Goal: Answer question/provide support: Share knowledge or assist other users

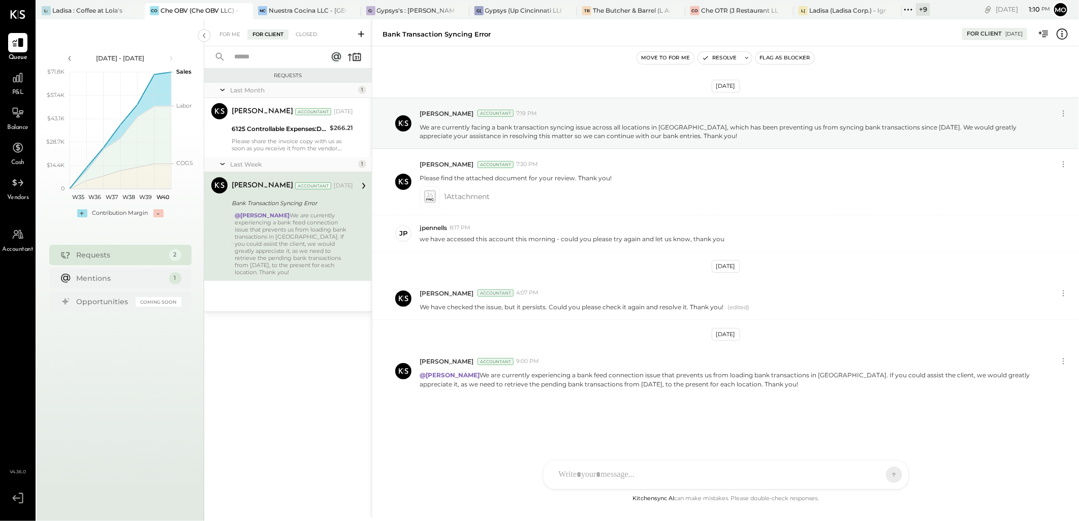
click at [305, 339] on div "Requests Last Month 1 [PERSON_NAME] Accountant [PERSON_NAME] Accountant [DATE] …" at bounding box center [288, 280] width 168 height 423
click at [78, 14] on div "Ladisa : Coffee at Lola's" at bounding box center [87, 10] width 70 height 9
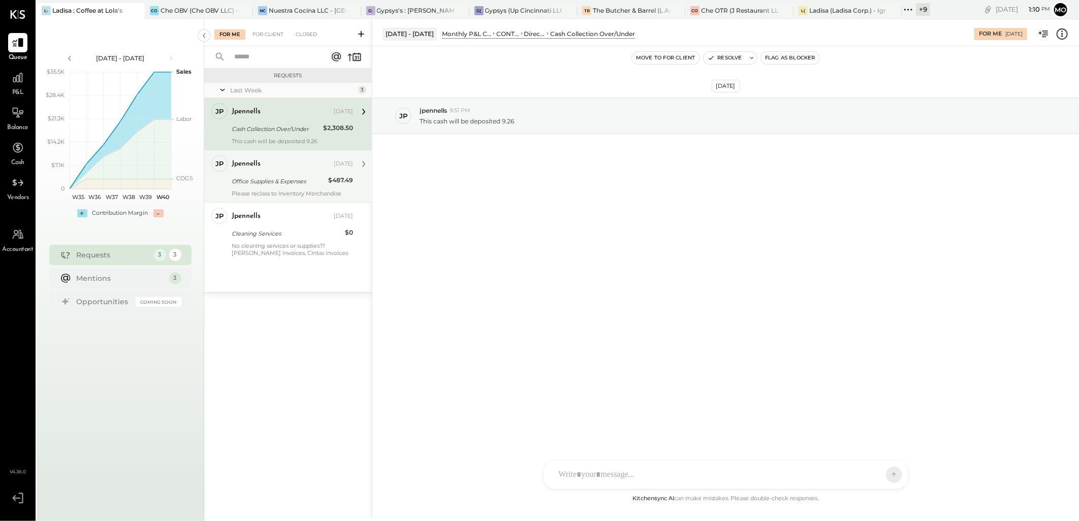
click at [291, 176] on div "Office Supplies & Expenses" at bounding box center [278, 181] width 93 height 10
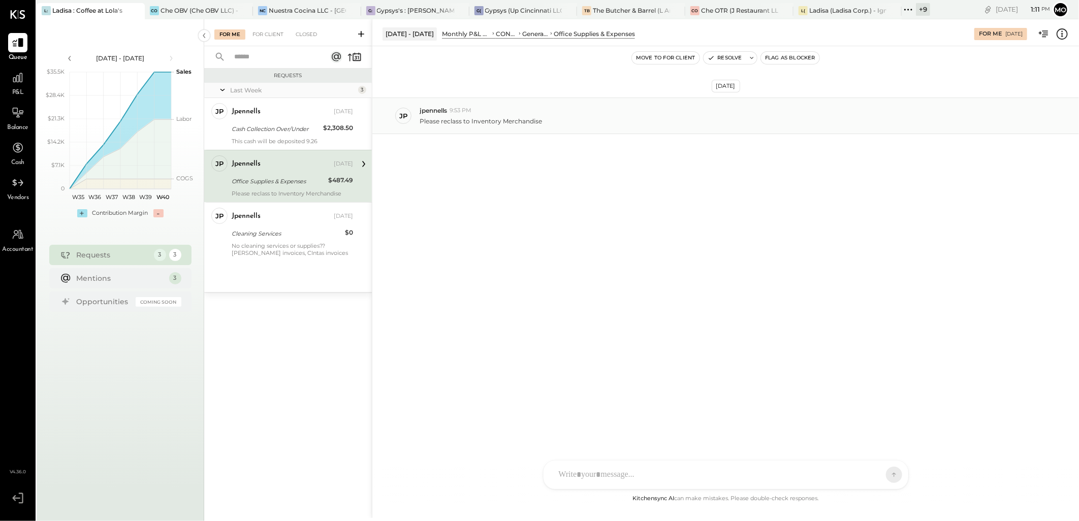
drag, startPoint x: 263, startPoint y: 34, endPoint x: 380, endPoint y: 104, distance: 136.0
click at [263, 34] on div "For Client" at bounding box center [267, 34] width 41 height 10
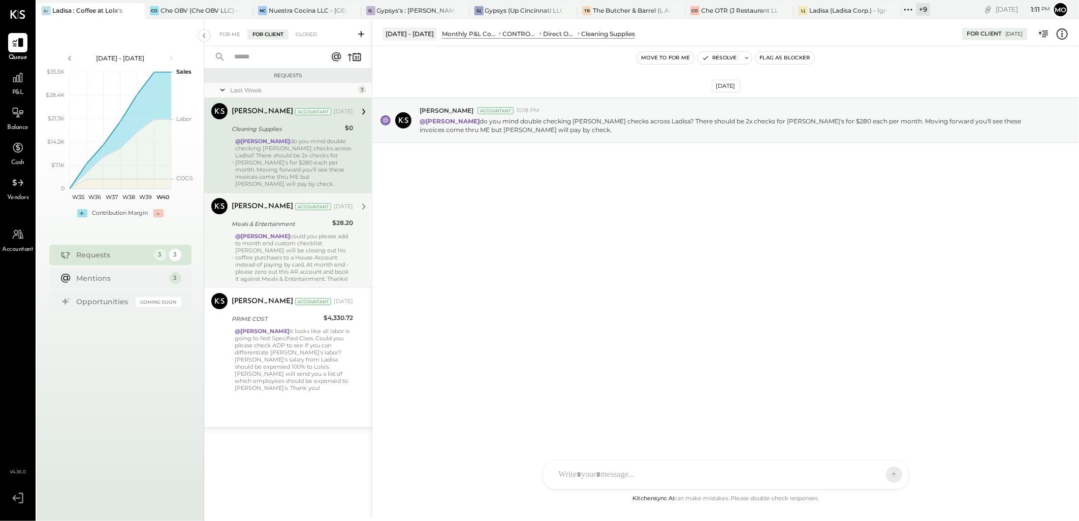
click at [320, 224] on div "[PERSON_NAME] Accountant [DATE] Meals & Entertainment $28.20 @[PERSON_NAME] cou…" at bounding box center [292, 240] width 121 height 84
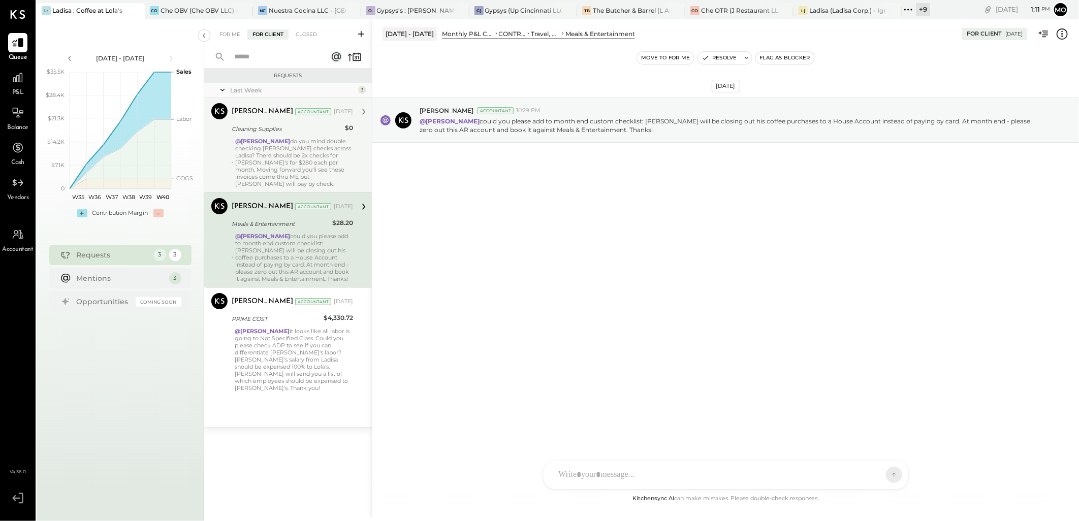
click at [346, 138] on div "@Mohammadsalkin Ansari do you mind double checking [PERSON_NAME] checks across …" at bounding box center [294, 163] width 118 height 50
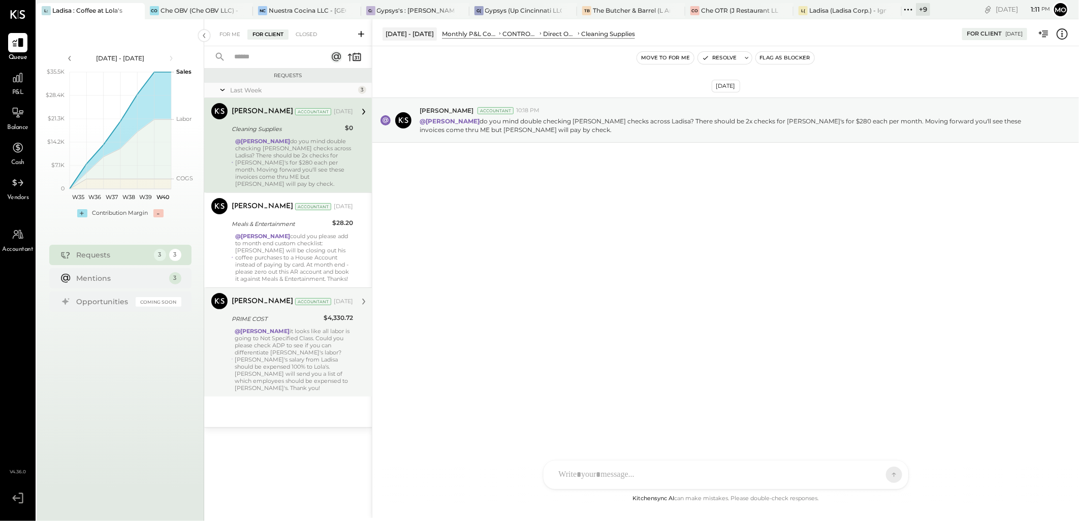
click at [299, 330] on div "@Mohammadsalkin Ansari it looks like all labor is going to Not Specified Class.…" at bounding box center [294, 360] width 118 height 64
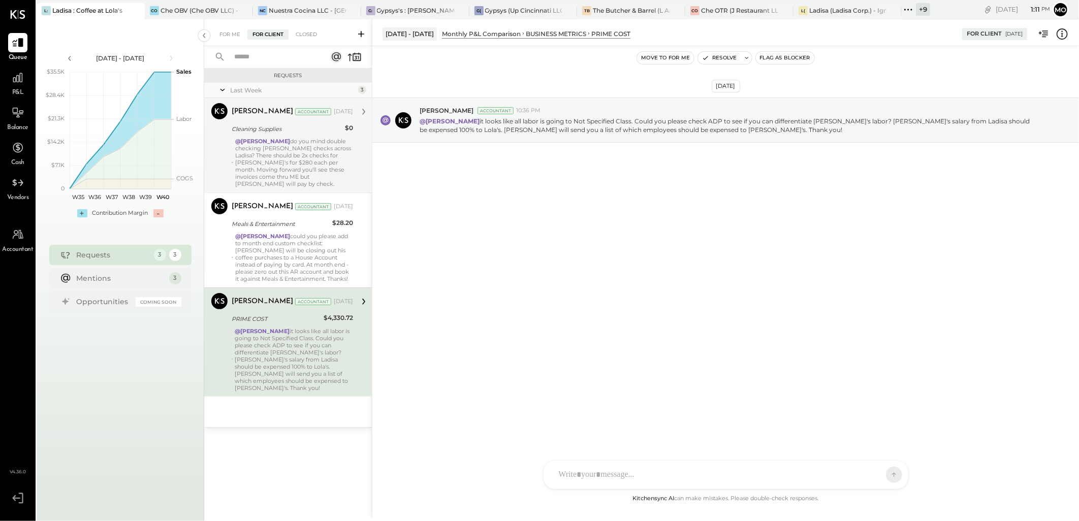
click at [586, 469] on div at bounding box center [717, 475] width 326 height 22
click at [646, 426] on span "[PERSON_NAME]" at bounding box center [641, 429] width 80 height 10
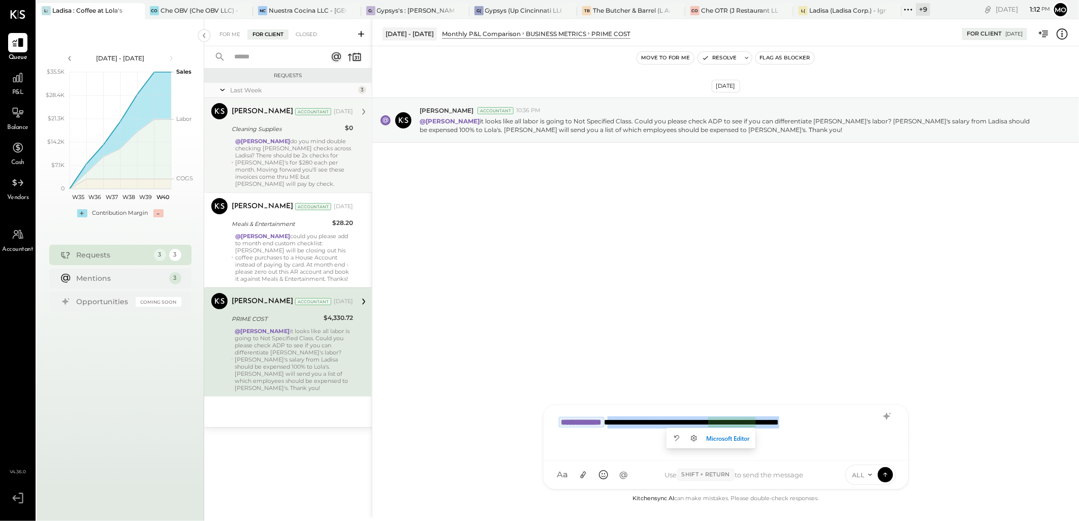
drag, startPoint x: 635, startPoint y: 420, endPoint x: 862, endPoint y: 421, distance: 227.0
click at [862, 421] on div "**********" at bounding box center [726, 431] width 344 height 41
click at [887, 415] on icon at bounding box center [886, 416] width 7 height 7
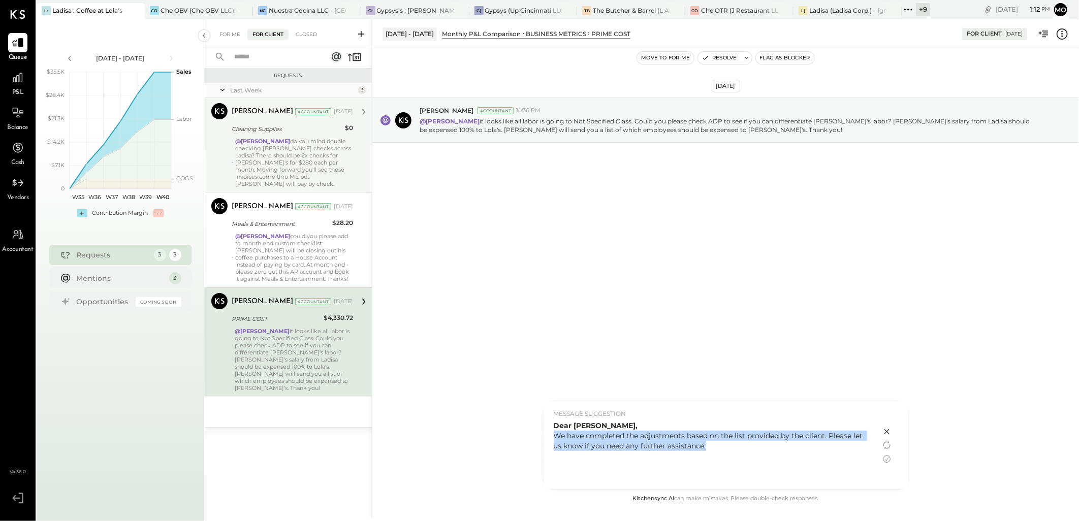
drag, startPoint x: 555, startPoint y: 434, endPoint x: 733, endPoint y: 451, distance: 179.6
click at [733, 451] on div "Dear [PERSON_NAME], We have completed the adjustments based on the list provide…" at bounding box center [712, 436] width 317 height 30
copy div "We have completed the adjustments based on the list provided by the client. Ple…"
click at [886, 433] on icon at bounding box center [886, 431] width 5 height 5
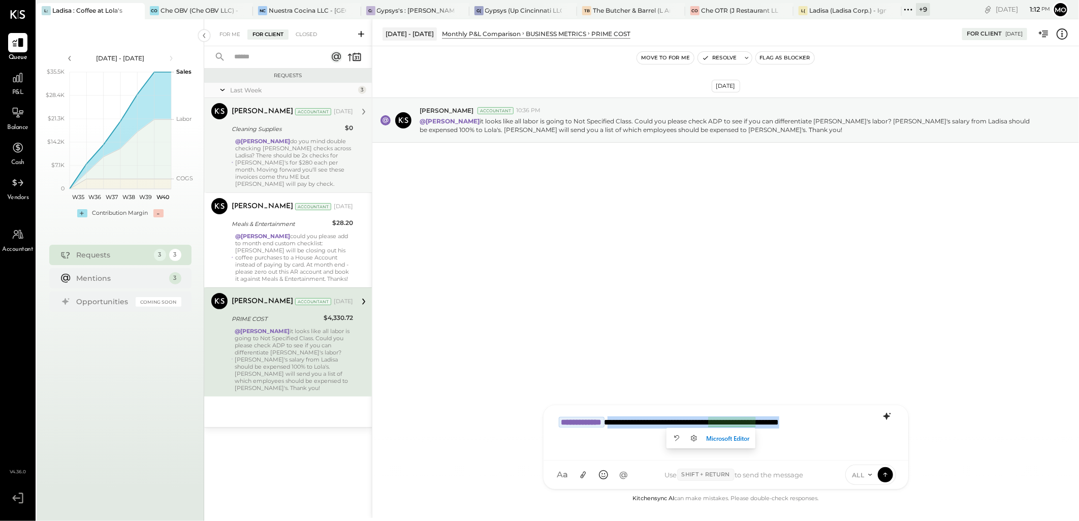
drag, startPoint x: 634, startPoint y: 427, endPoint x: 861, endPoint y: 424, distance: 227.6
click at [861, 424] on div "**********" at bounding box center [726, 431] width 344 height 41
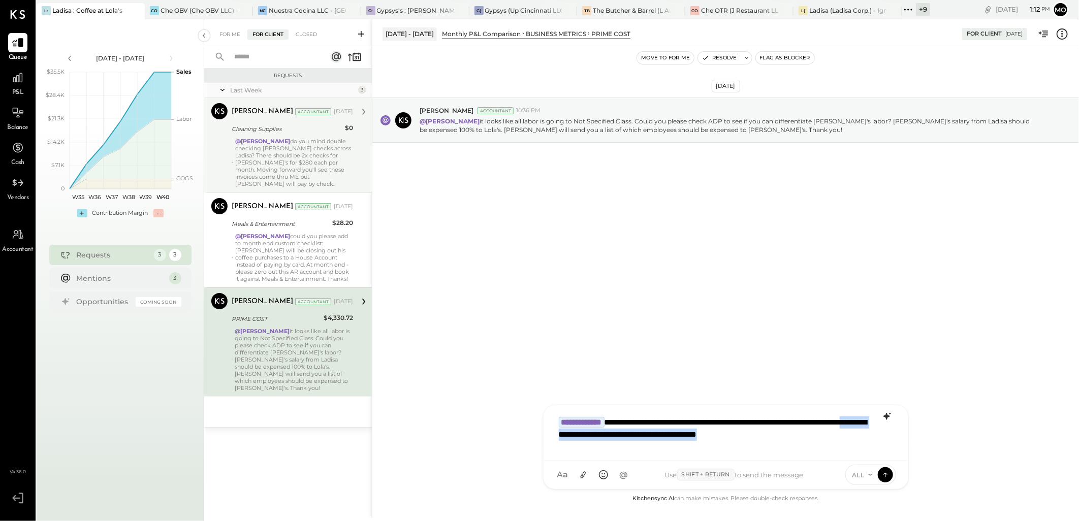
drag, startPoint x: 651, startPoint y: 432, endPoint x: 877, endPoint y: 436, distance: 226.6
click at [877, 436] on div "**********" at bounding box center [726, 431] width 344 height 41
click at [885, 479] on icon at bounding box center [885, 474] width 9 height 10
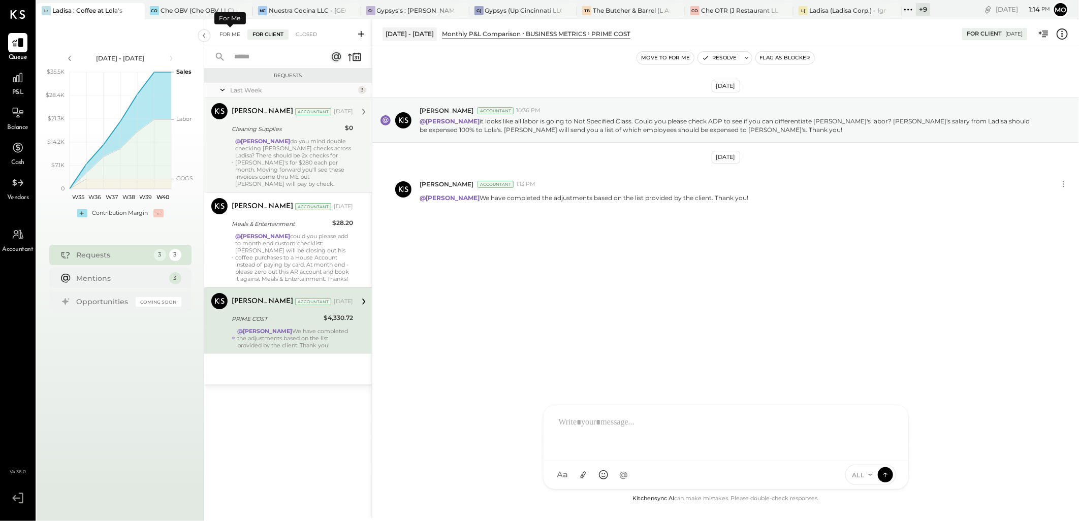
click at [219, 35] on div "For Me" at bounding box center [229, 34] width 31 height 10
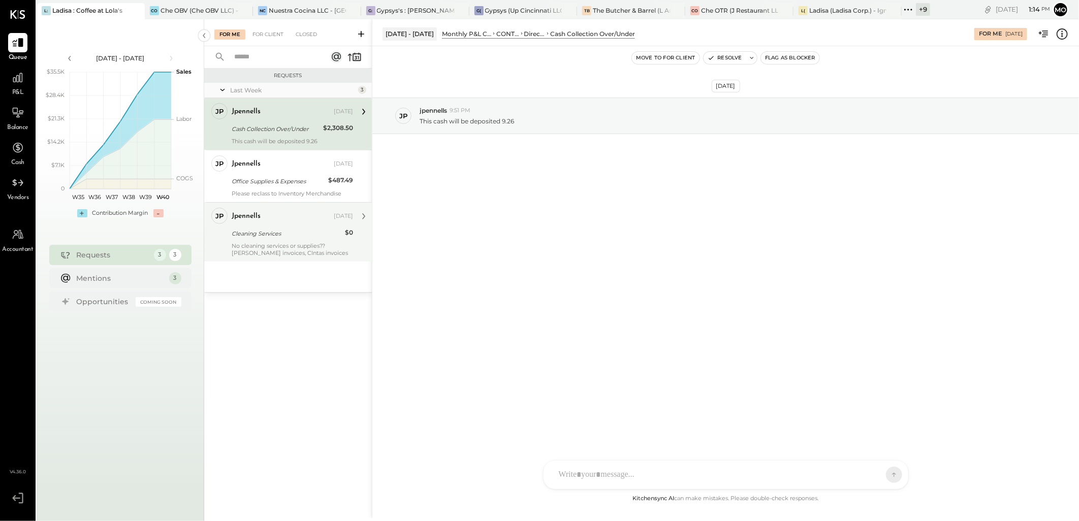
click at [268, 241] on div "jpennells [DATE] Cleaning Services $0 No cleaning services or supplies?? [PERSO…" at bounding box center [292, 232] width 121 height 49
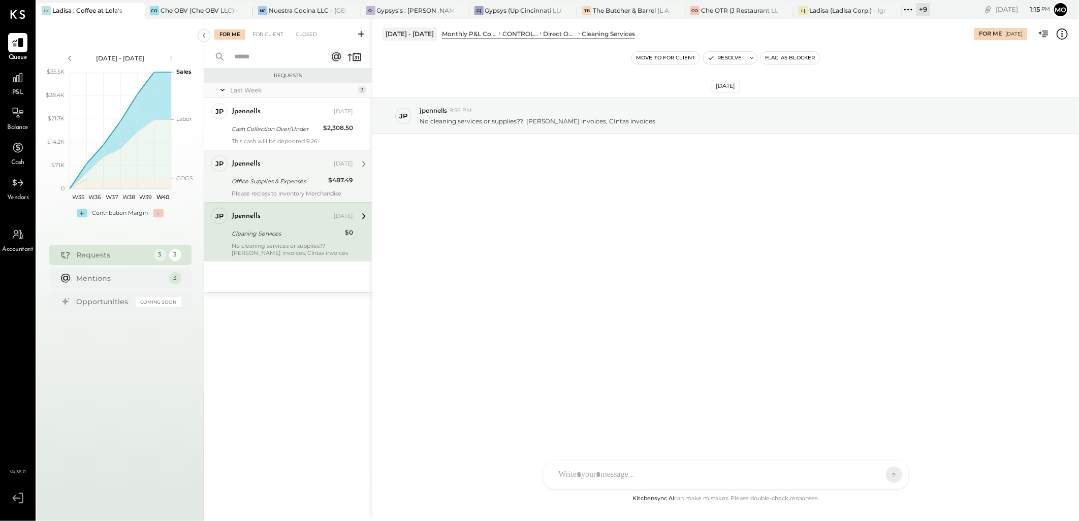
click at [268, 194] on div "Please reclass to Inventory Merchandise" at bounding box center [292, 193] width 121 height 7
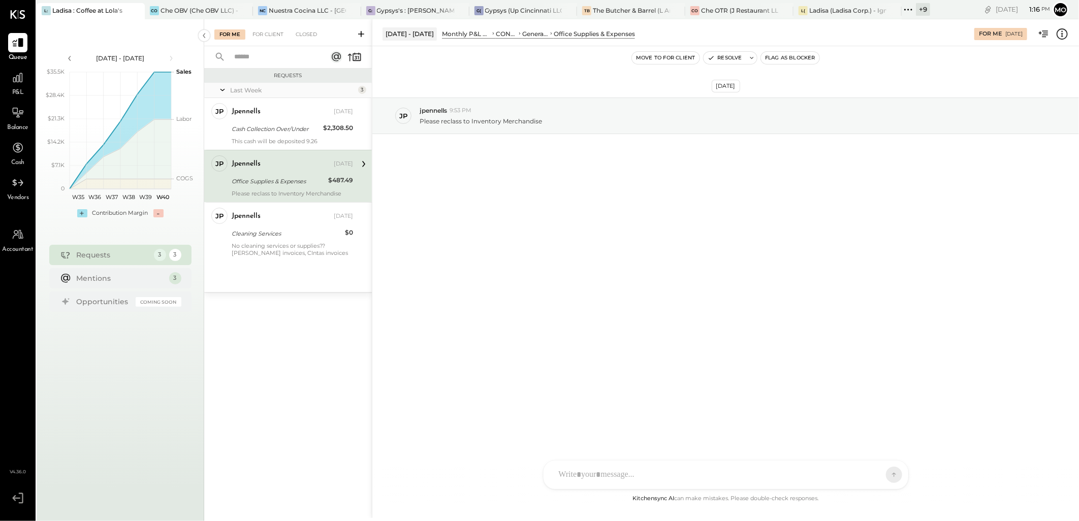
click at [617, 466] on div at bounding box center [717, 475] width 326 height 22
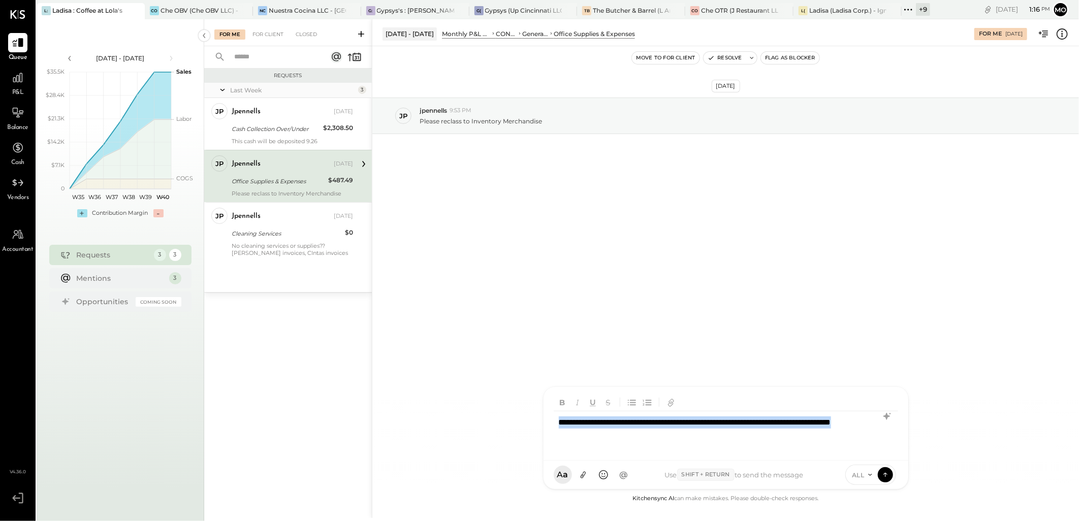
drag, startPoint x: 663, startPoint y: 434, endPoint x: 555, endPoint y: 412, distance: 110.5
click at [555, 412] on div "**********" at bounding box center [726, 431] width 344 height 41
click at [889, 411] on icon at bounding box center [887, 416] width 12 height 12
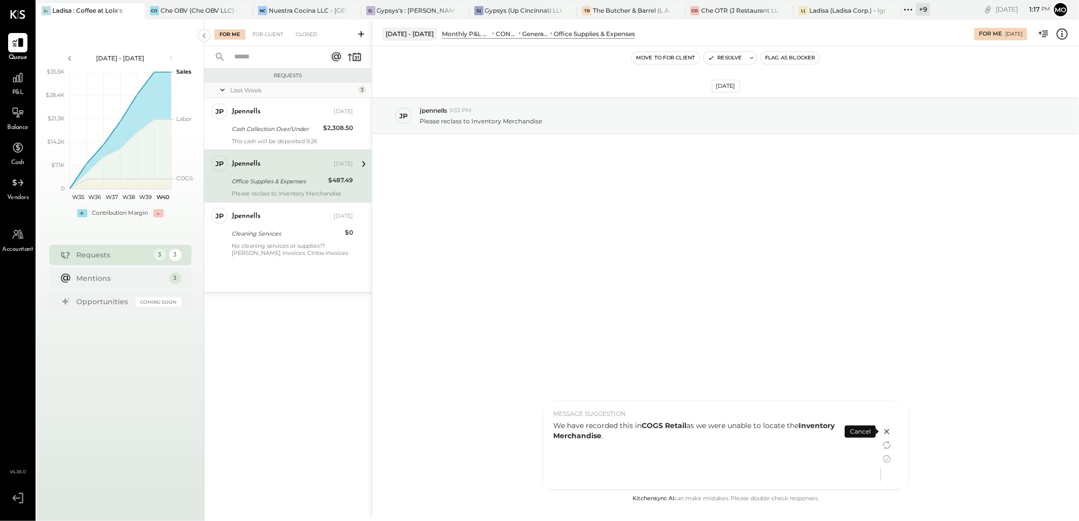
click at [603, 438] on div "We have recorded this in COGS Retail as we were unable to locate the Inventory …" at bounding box center [712, 431] width 317 height 20
click at [886, 460] on icon at bounding box center [887, 459] width 12 height 12
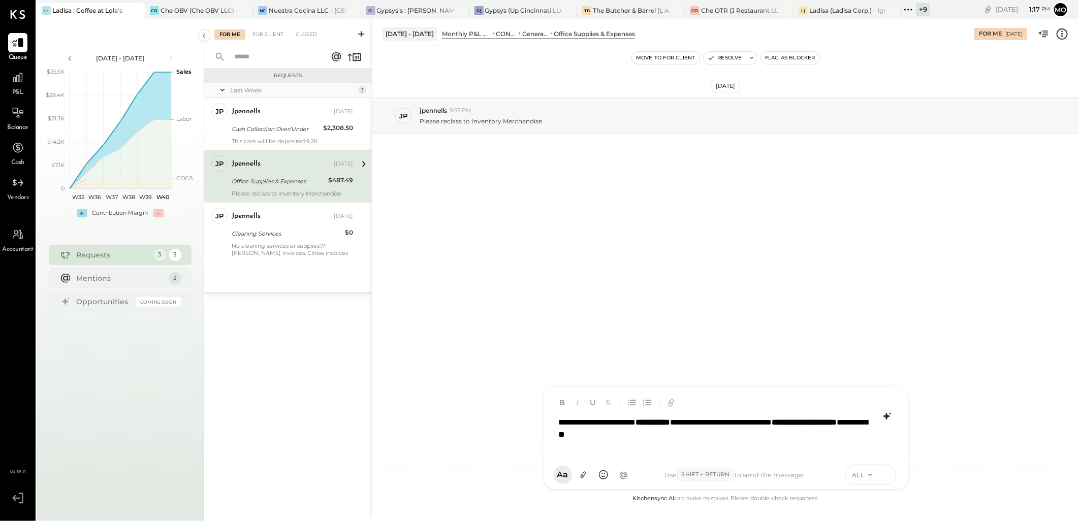
click at [885, 472] on icon at bounding box center [885, 474] width 9 height 10
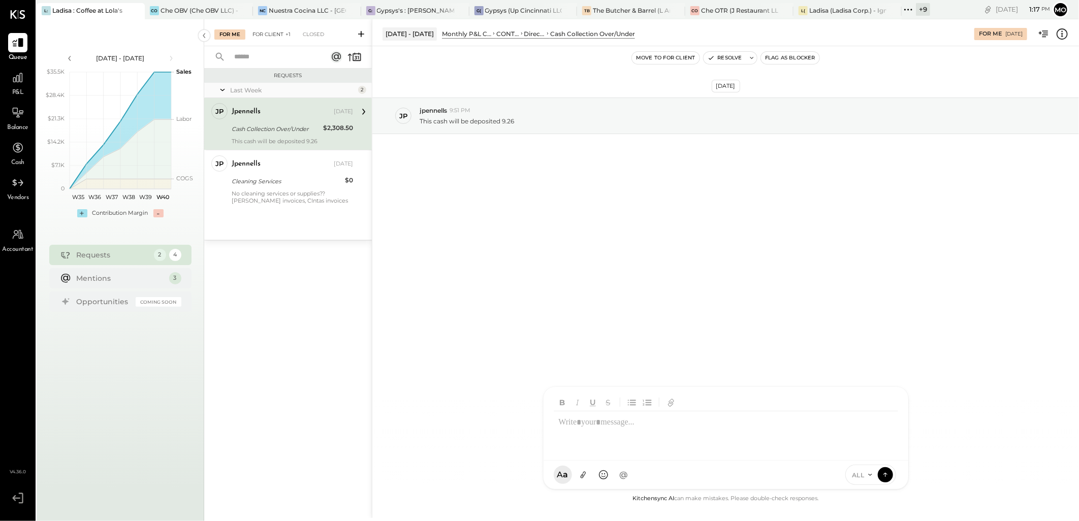
click at [267, 36] on div "For Client +1" at bounding box center [271, 34] width 48 height 10
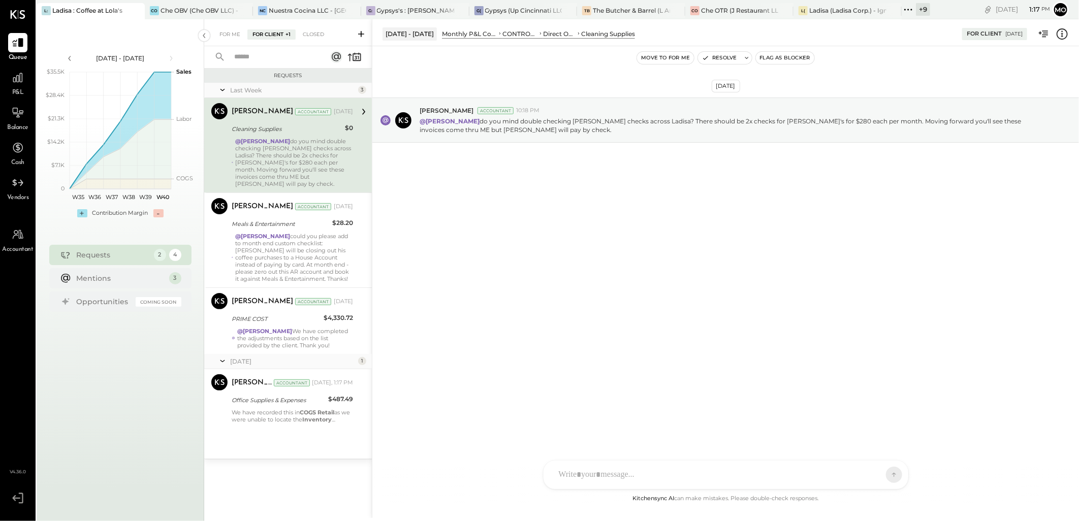
click at [311, 415] on div "We have recorded this in COGS Retail as we were unable to locate the Inventory …" at bounding box center [292, 416] width 121 height 14
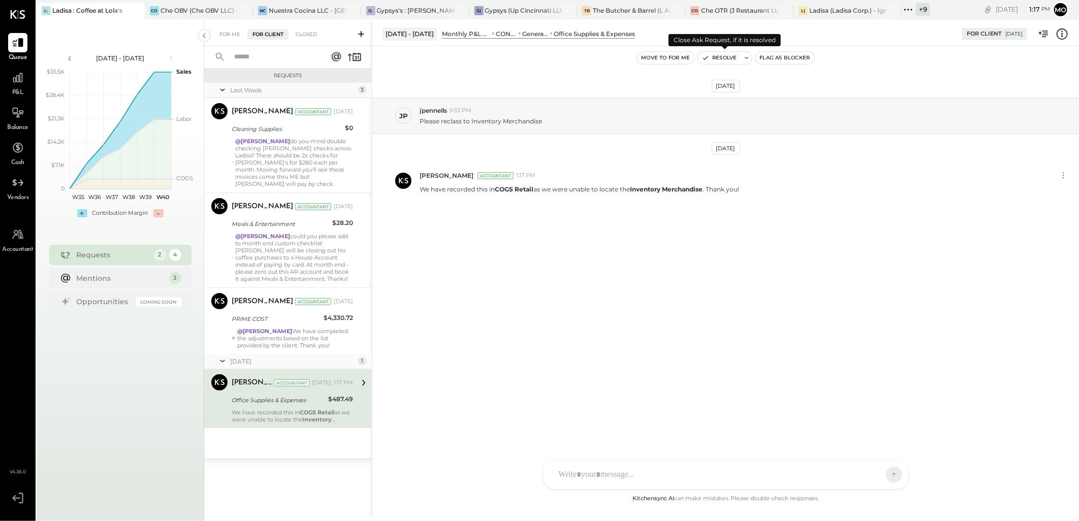
click at [719, 59] on button "Resolve" at bounding box center [719, 58] width 43 height 12
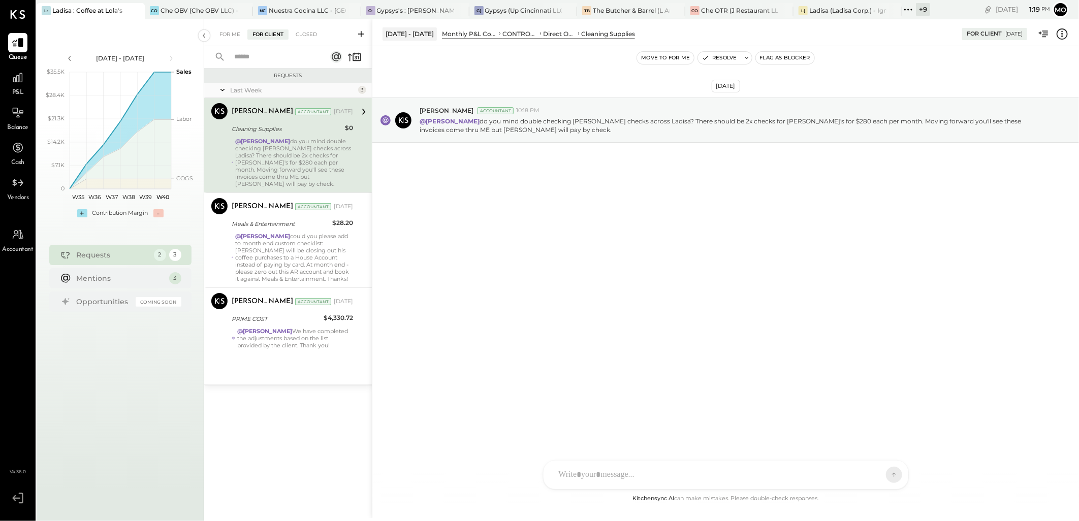
click at [565, 470] on div at bounding box center [717, 475] width 326 height 22
type input "******"
click at [648, 429] on span "[PERSON_NAME]" at bounding box center [641, 429] width 80 height 10
drag, startPoint x: 788, startPoint y: 415, endPoint x: 805, endPoint y: 414, distance: 17.3
click at [788, 415] on div "**********" at bounding box center [726, 431] width 344 height 41
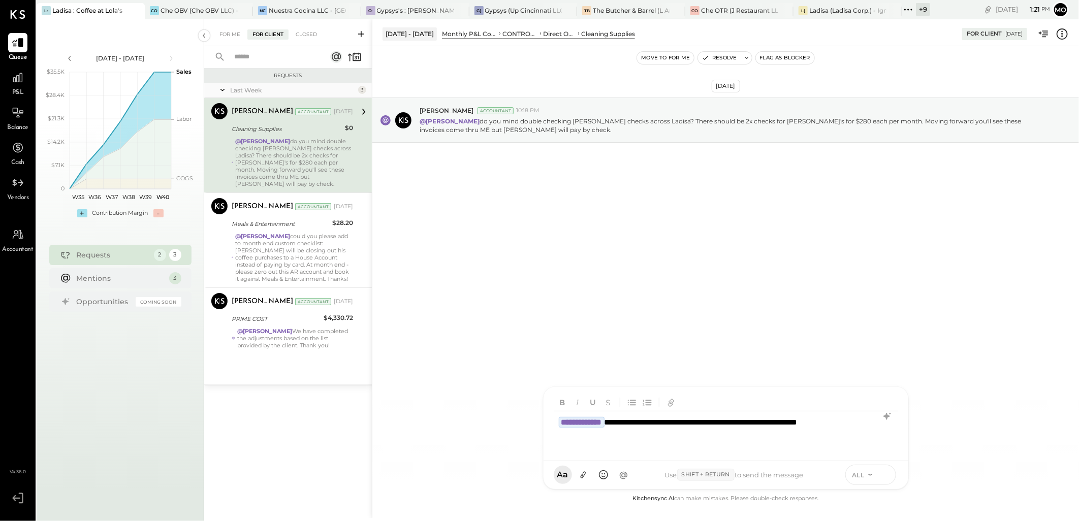
click at [887, 476] on icon at bounding box center [885, 474] width 9 height 10
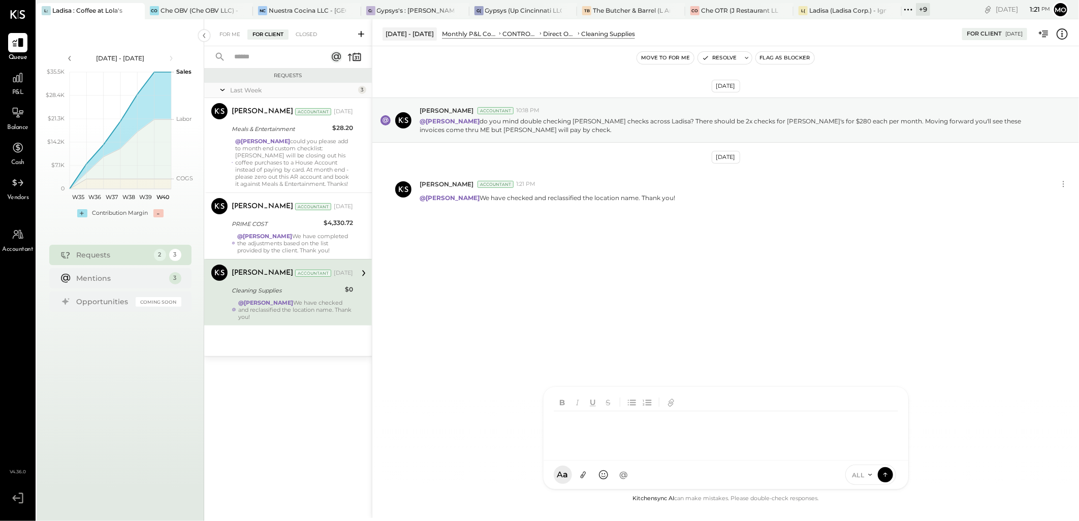
click at [727, 59] on button "Resolve" at bounding box center [719, 58] width 43 height 12
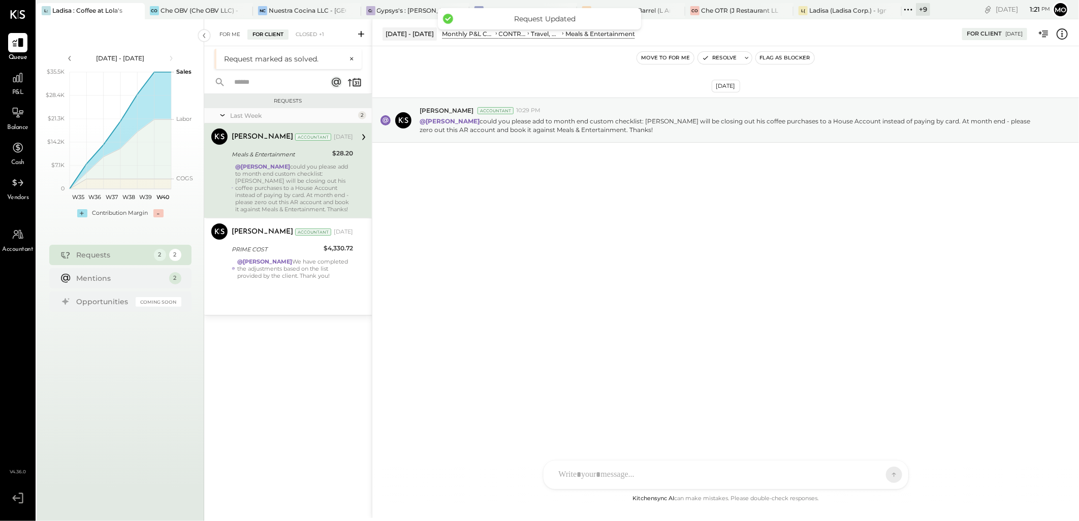
click at [227, 32] on div "For Me" at bounding box center [229, 34] width 31 height 10
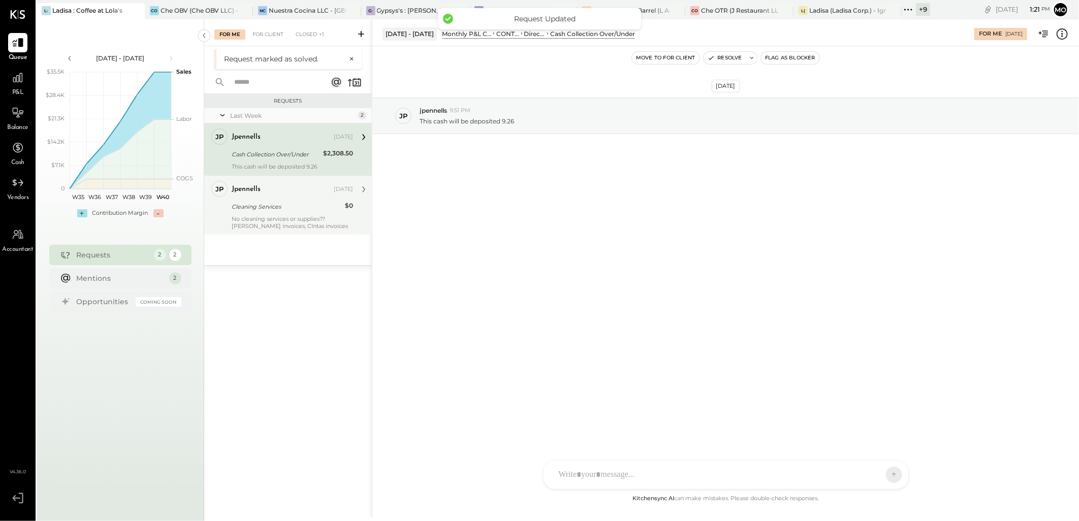
click at [318, 209] on div "Cleaning Services" at bounding box center [287, 207] width 110 height 10
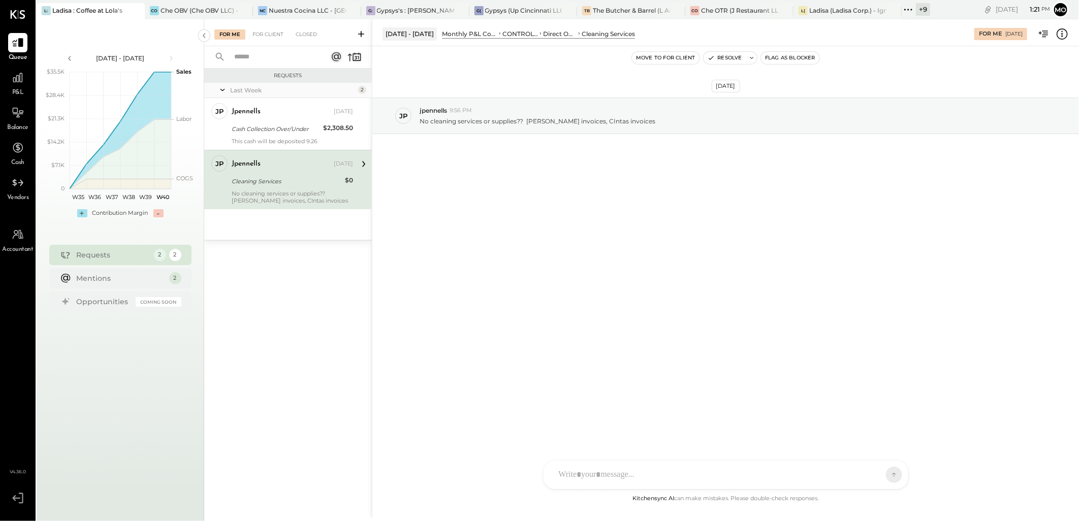
drag, startPoint x: 615, startPoint y: 464, endPoint x: 701, endPoint y: 435, distance: 91.1
click at [615, 464] on div at bounding box center [717, 475] width 326 height 22
drag, startPoint x: 831, startPoint y: 416, endPoint x: 439, endPoint y: 420, distance: 392.1
click at [439, 420] on div "**********" at bounding box center [725, 268] width 707 height 499
click at [888, 414] on icon at bounding box center [887, 416] width 12 height 12
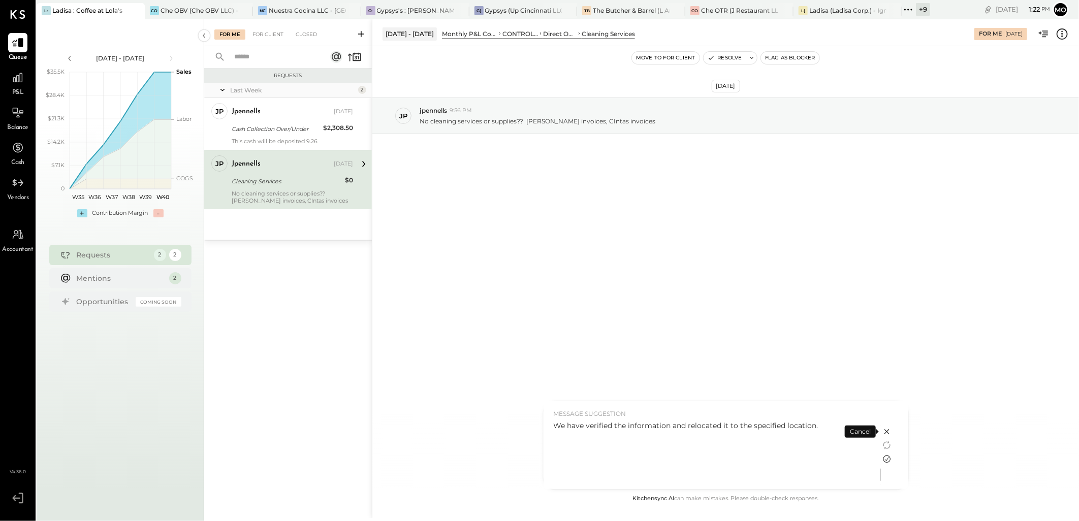
click at [888, 456] on icon at bounding box center [887, 460] width 8 height 8
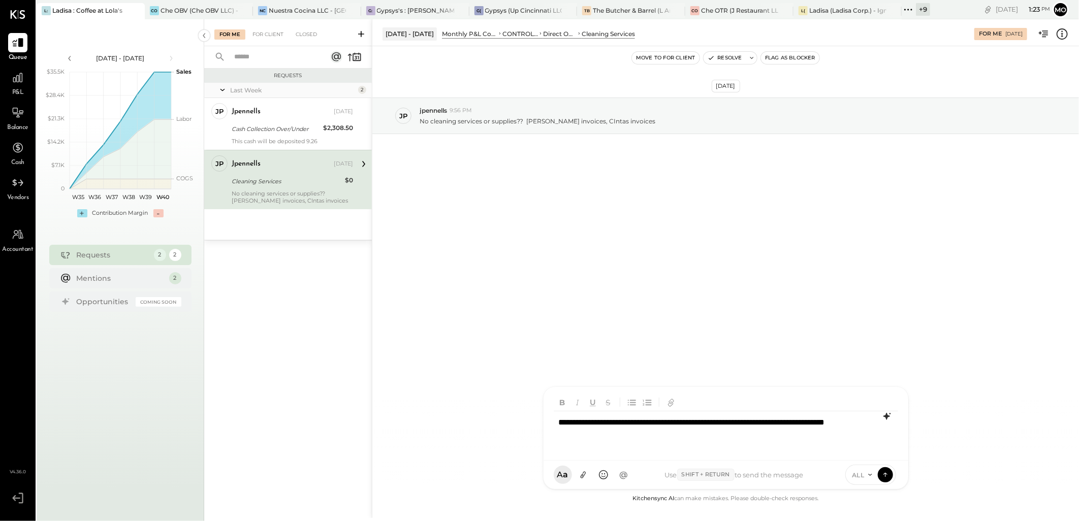
click at [622, 441] on div "**********" at bounding box center [726, 431] width 344 height 41
click at [885, 474] on icon at bounding box center [885, 475] width 1 height 4
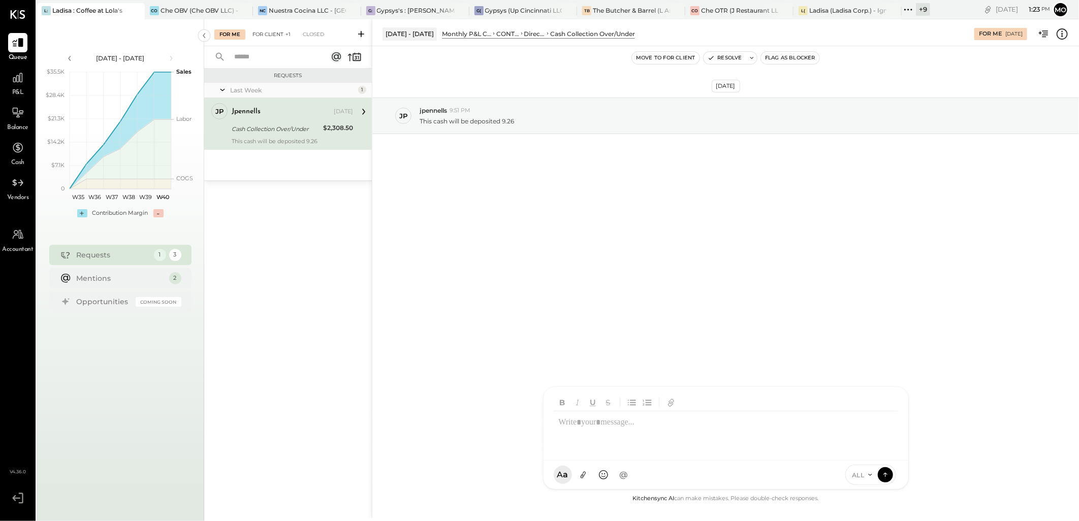
click at [278, 36] on div "For Client +1" at bounding box center [271, 34] width 48 height 10
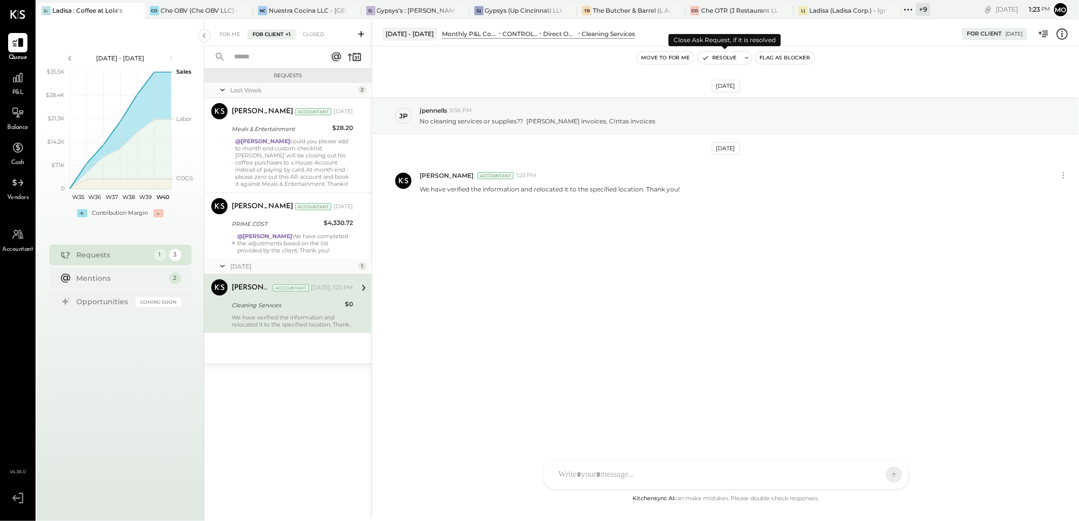
click at [714, 56] on button "Resolve" at bounding box center [719, 58] width 43 height 12
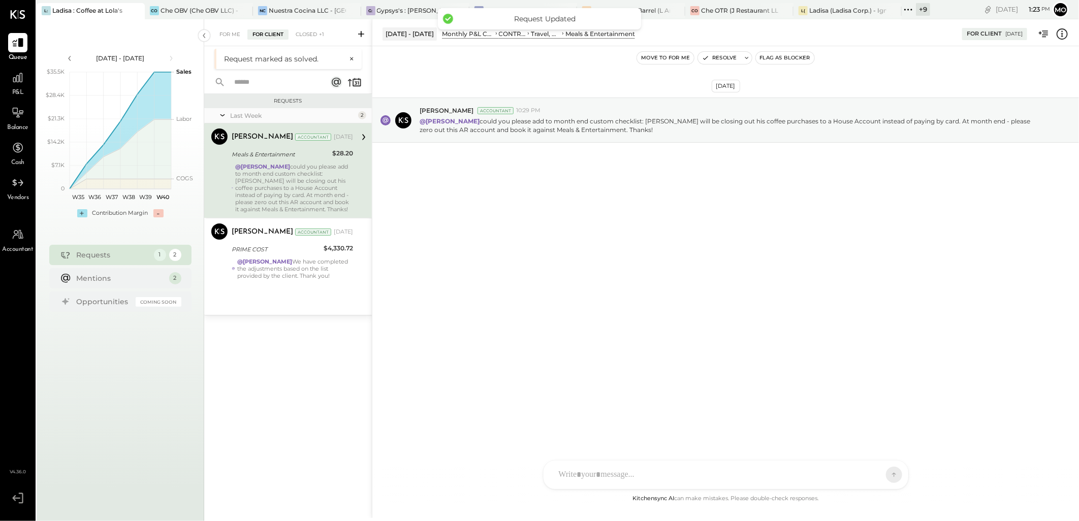
click at [233, 39] on div "For Me" at bounding box center [229, 34] width 31 height 10
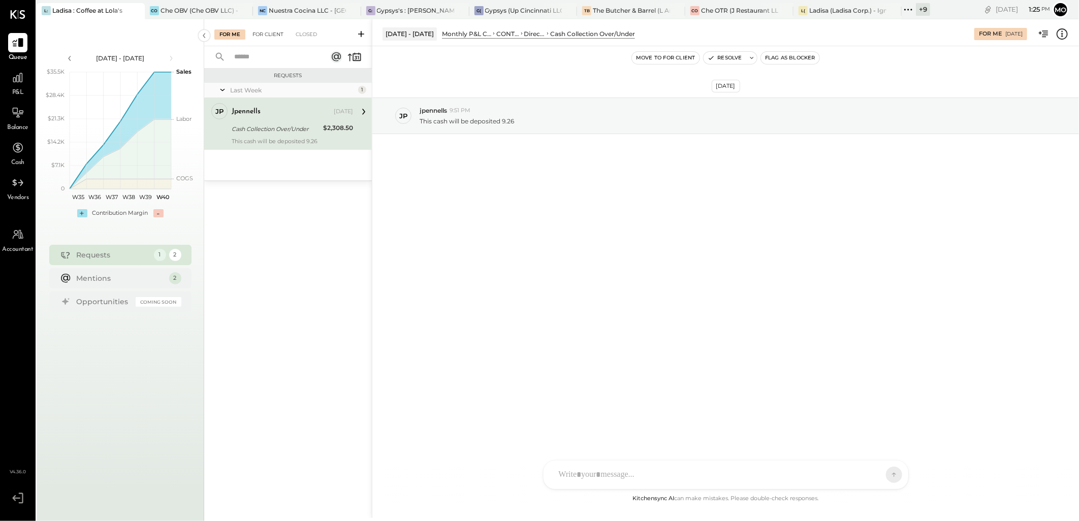
click at [264, 38] on div "For Client" at bounding box center [267, 34] width 41 height 10
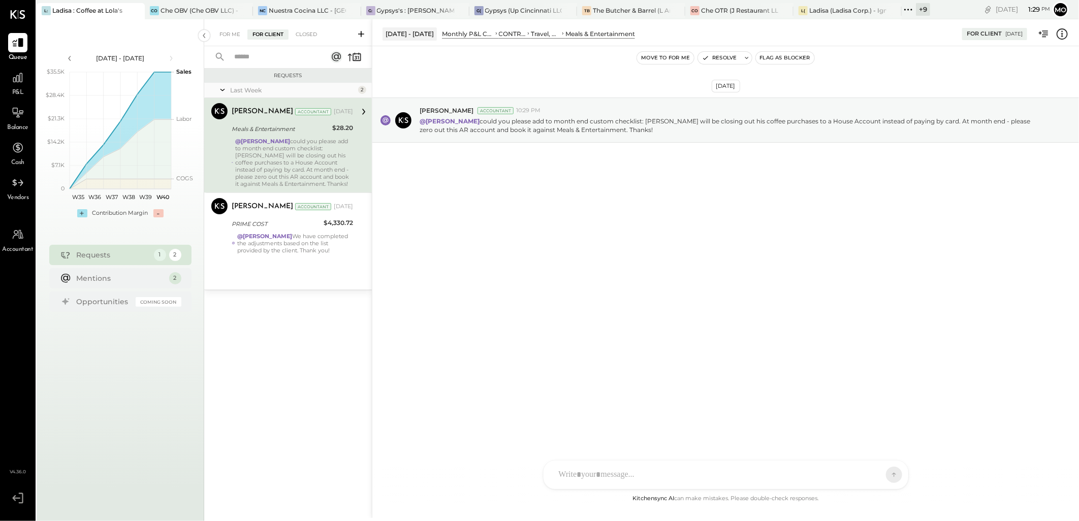
drag, startPoint x: 298, startPoint y: 232, endPoint x: 635, endPoint y: 243, distance: 336.9
click at [298, 233] on div "@[PERSON_NAME] We have completed the adjustments based on the list provided by …" at bounding box center [295, 243] width 116 height 21
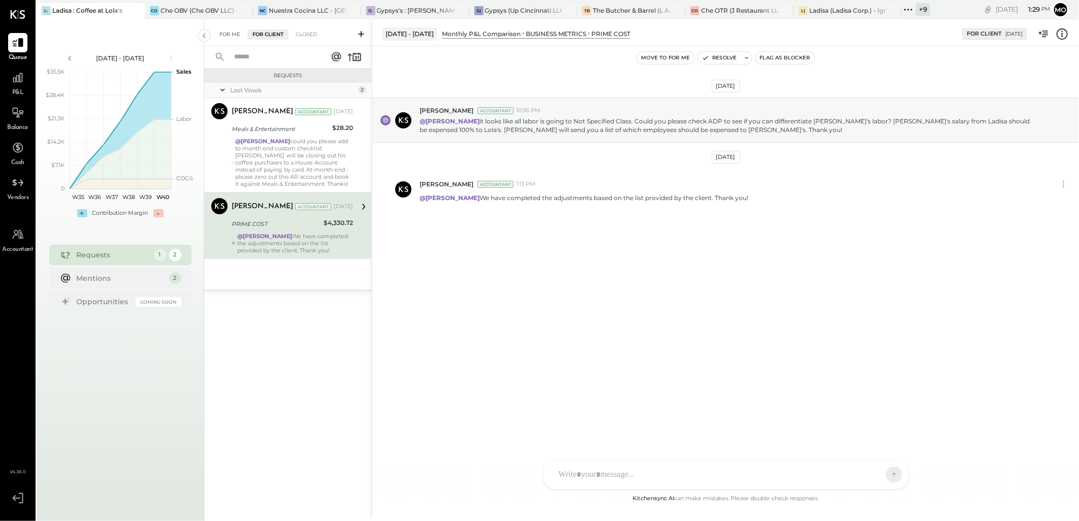
click at [226, 31] on div "For Me" at bounding box center [229, 34] width 31 height 10
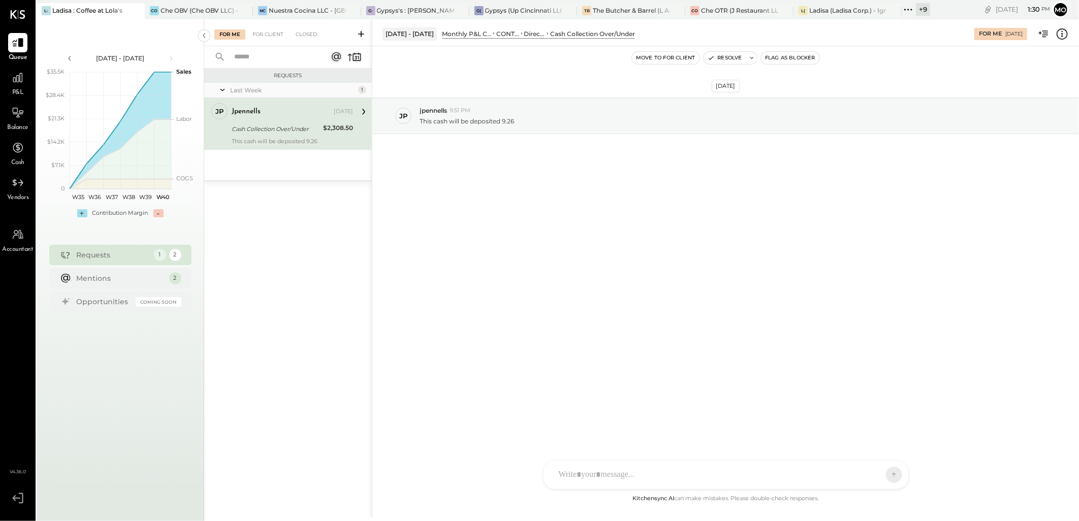
click at [584, 462] on div at bounding box center [725, 475] width 365 height 28
click at [607, 460] on div "AM [PERSON_NAME] I imeronijuan MA [PERSON_NAME] [PERSON_NAME] jpennells S sueim…" at bounding box center [726, 474] width 366 height 29
click at [612, 467] on div at bounding box center [717, 475] width 326 height 22
click at [741, 419] on div "**********" at bounding box center [726, 431] width 344 height 41
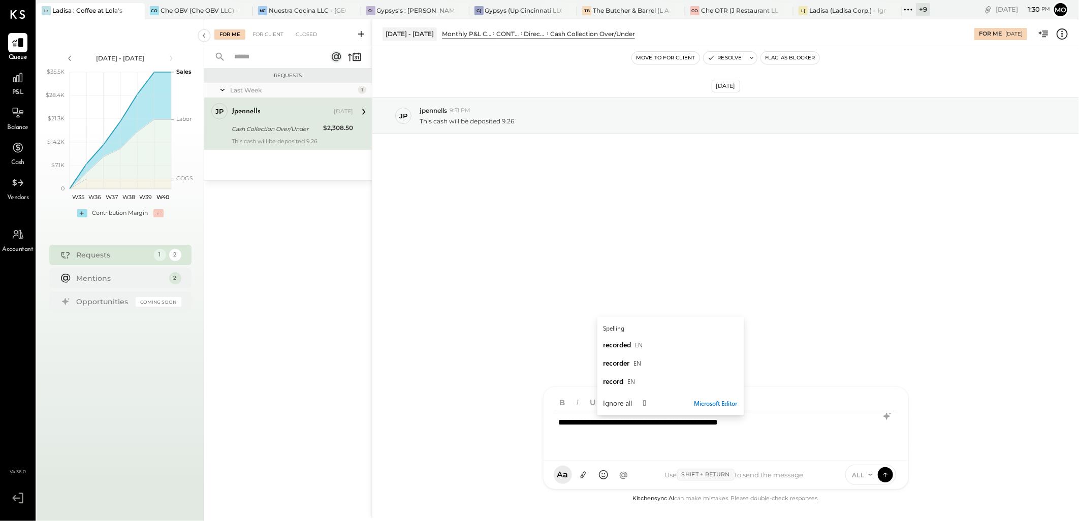
click at [786, 420] on div "**********" at bounding box center [726, 431] width 344 height 41
drag, startPoint x: 869, startPoint y: 423, endPoint x: 444, endPoint y: 423, distance: 424.6
click at [444, 423] on div "**********" at bounding box center [725, 268] width 707 height 499
click at [890, 417] on icon at bounding box center [887, 416] width 12 height 12
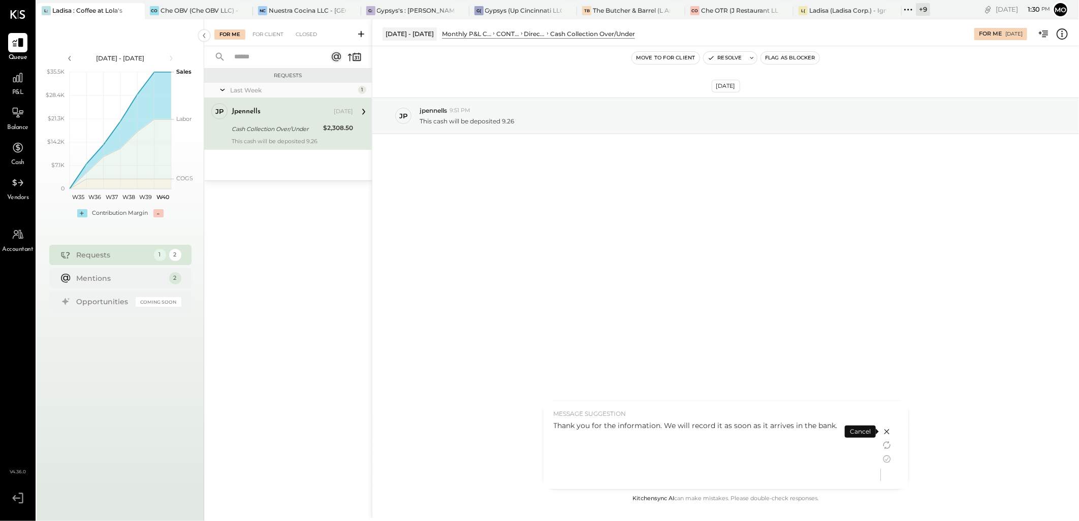
click at [719, 444] on div "Thank you for the information. We will record it as soon as it arrives in the b…" at bounding box center [712, 452] width 317 height 63
drag, startPoint x: 719, startPoint y: 444, endPoint x: 617, endPoint y: 461, distance: 103.4
click at [617, 461] on div "Thank you for the information. We will record it as soon as it arrives in the b…" at bounding box center [712, 452] width 317 height 63
click at [884, 461] on icon at bounding box center [887, 460] width 8 height 8
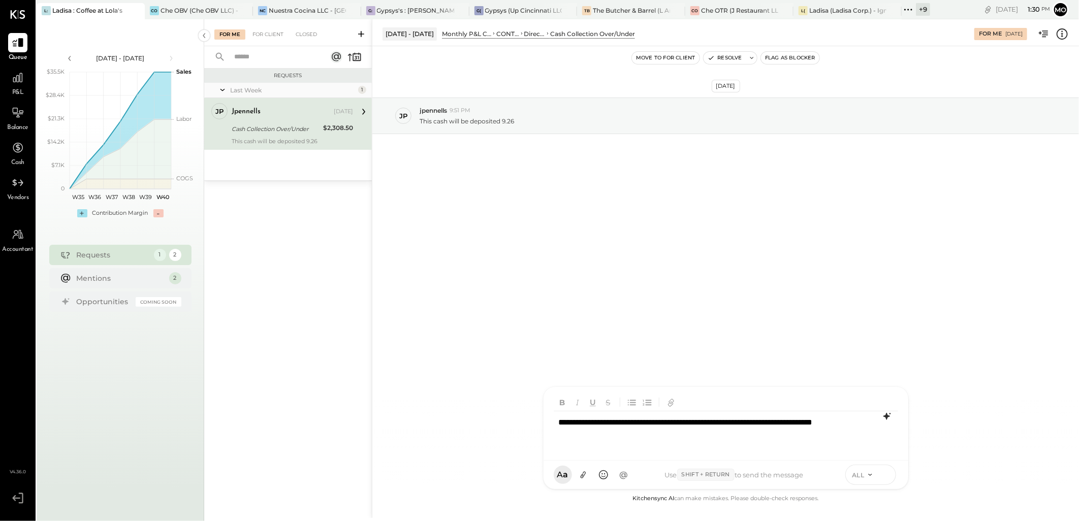
click at [889, 473] on icon at bounding box center [885, 474] width 9 height 10
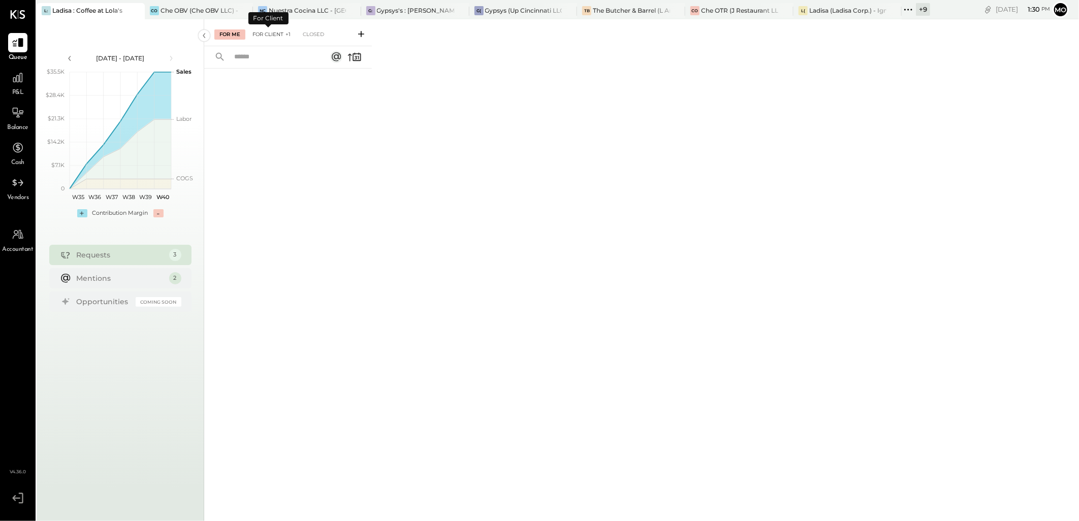
click at [265, 36] on div "For Client +1" at bounding box center [271, 34] width 48 height 10
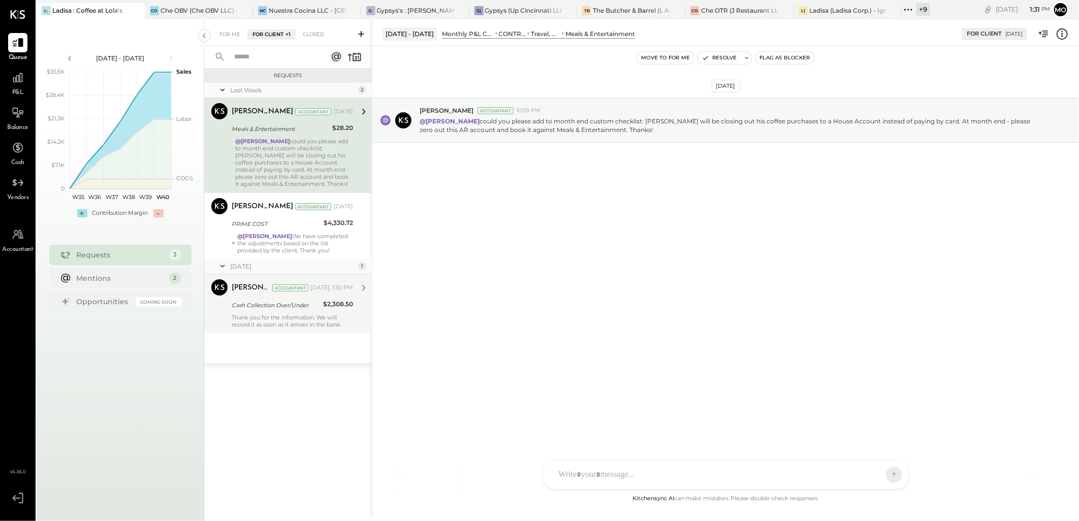
click at [299, 309] on div "Cash Collection Over/Under" at bounding box center [276, 305] width 88 height 10
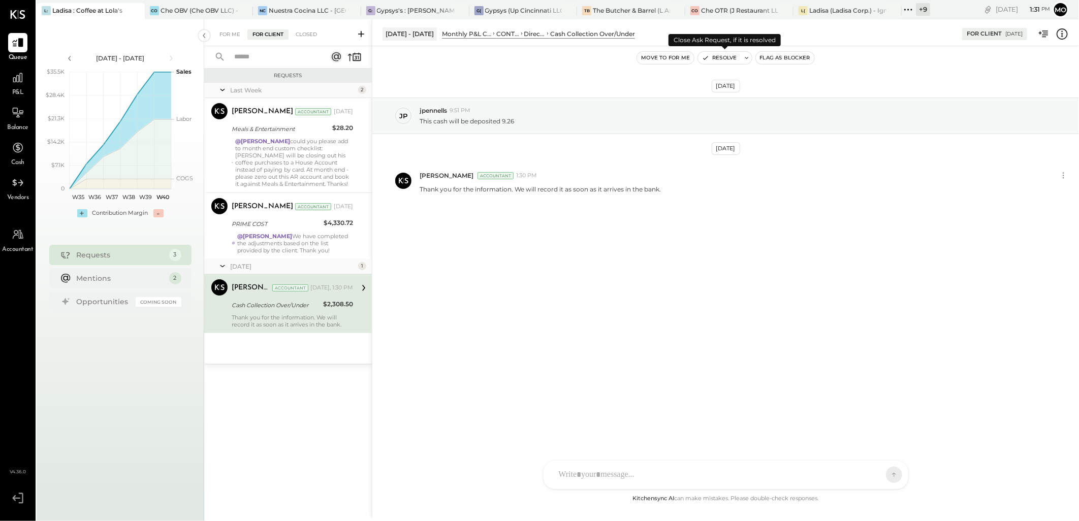
click at [717, 59] on button "Resolve" at bounding box center [719, 58] width 43 height 12
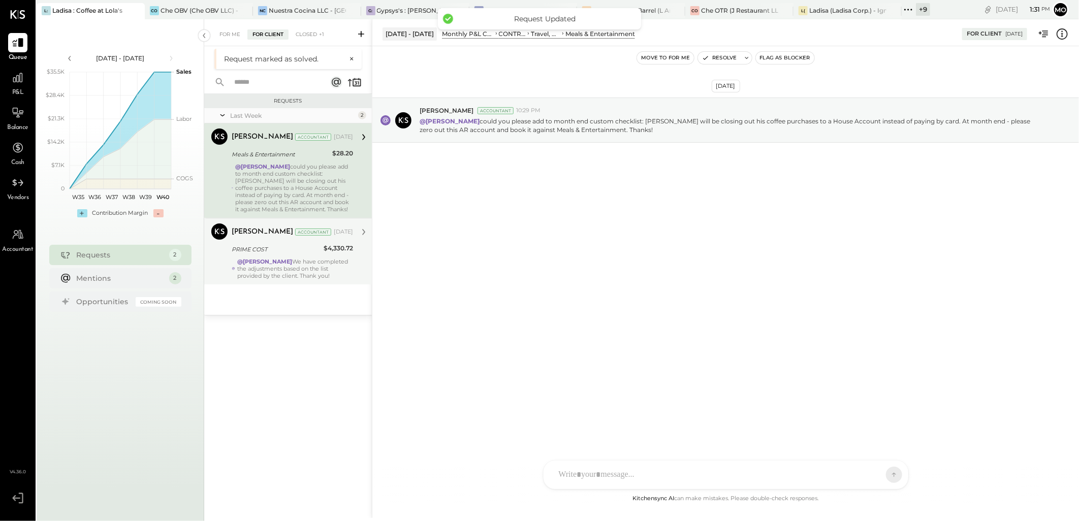
click at [309, 262] on div "@[PERSON_NAME] We have completed the adjustments based on the list provided by …" at bounding box center [295, 268] width 116 height 21
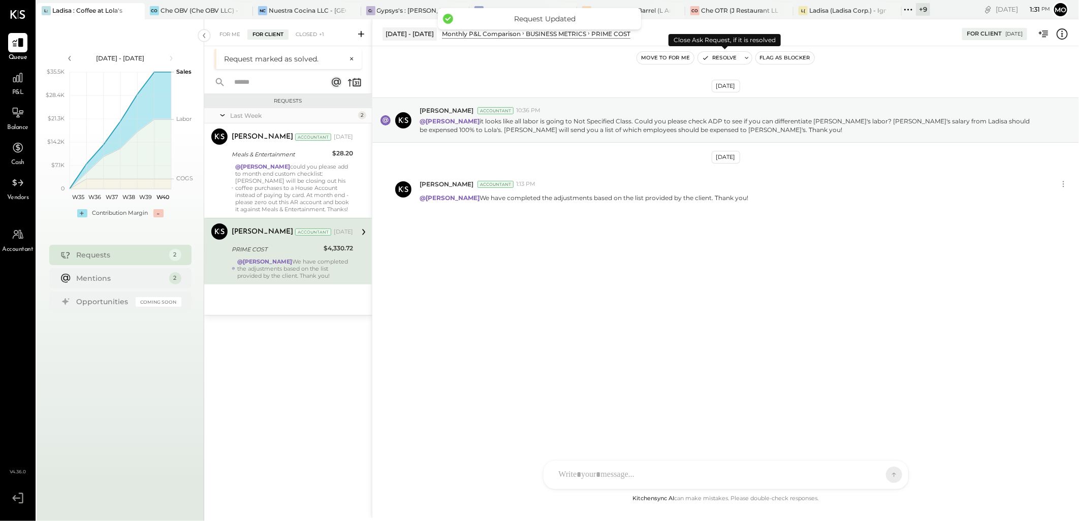
click at [714, 59] on button "Resolve" at bounding box center [719, 58] width 43 height 12
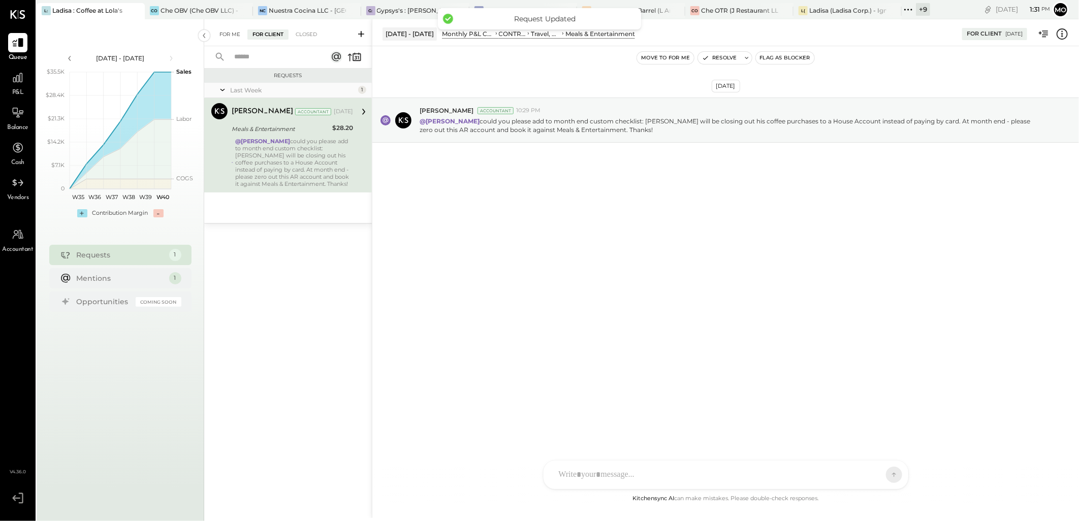
click at [223, 35] on div "For Me" at bounding box center [229, 34] width 31 height 10
